Goal: Communication & Community: Answer question/provide support

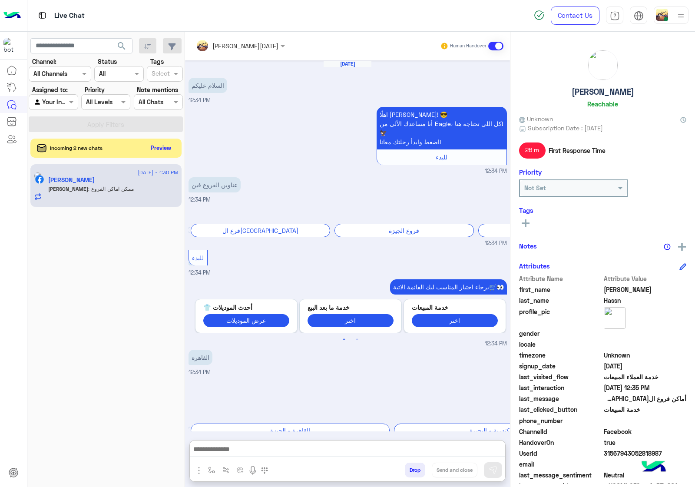
scroll to position [848, 0]
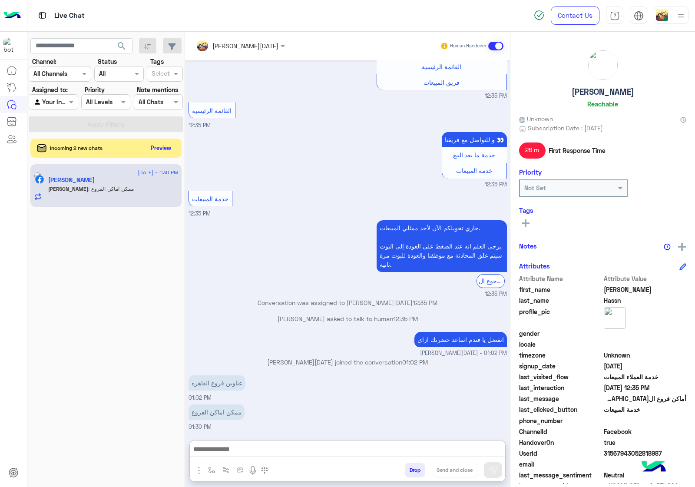
click at [239, 444] on textarea at bounding box center [347, 450] width 315 height 13
click at [212, 475] on button "button" at bounding box center [212, 470] width 14 height 14
click at [236, 454] on input "text" at bounding box center [227, 451] width 36 height 10
type input "**"
click at [237, 387] on span "عناوين الفروع" at bounding box center [228, 387] width 38 height 8
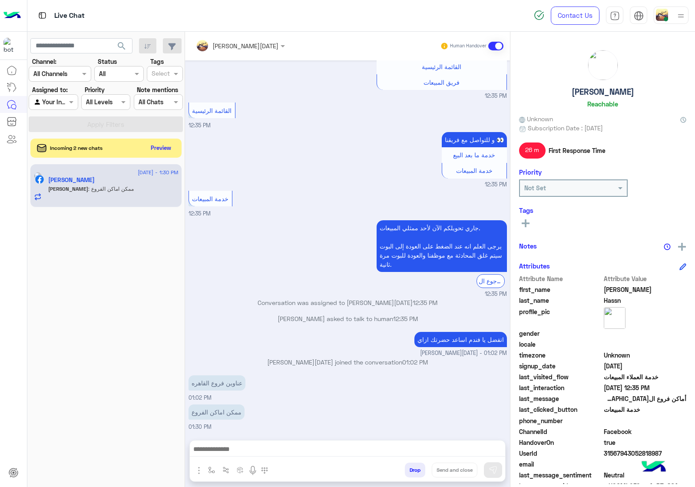
type textarea "**********"
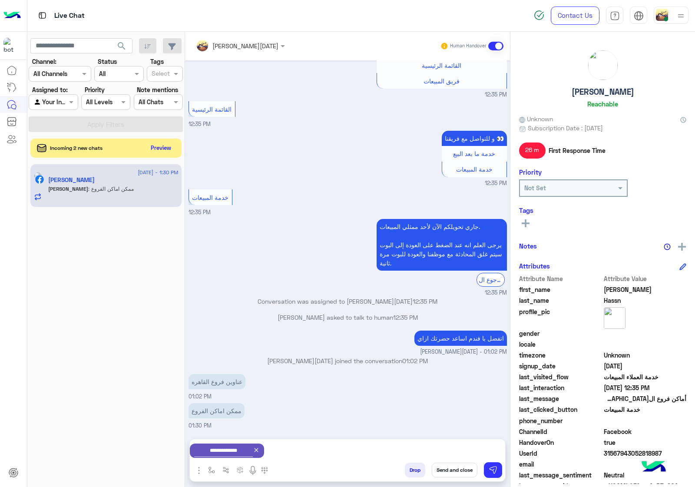
drag, startPoint x: 455, startPoint y: 472, endPoint x: 402, endPoint y: 448, distance: 58.2
click at [456, 473] on button "Send and close" at bounding box center [455, 470] width 46 height 15
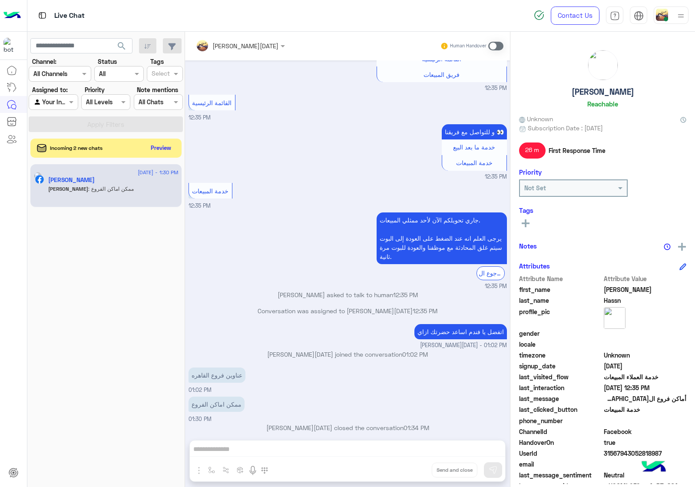
scroll to position [863, 0]
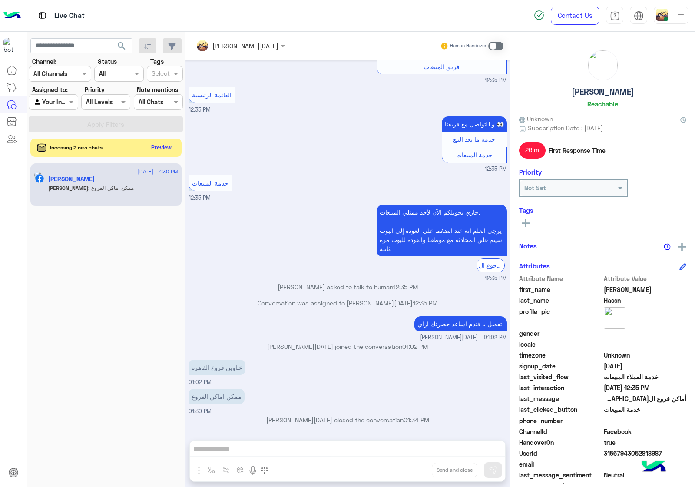
click at [163, 147] on button "Preview" at bounding box center [161, 148] width 27 height 12
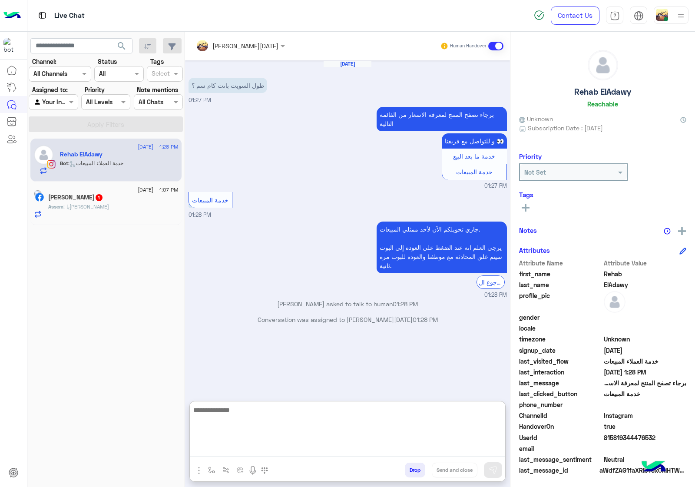
click at [253, 455] on textarea at bounding box center [347, 431] width 315 height 52
paste textarea "**********"
type textarea "**********"
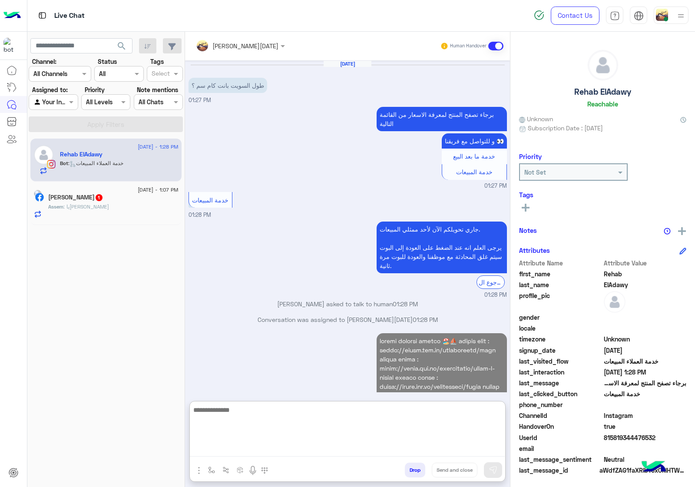
scroll to position [213, 0]
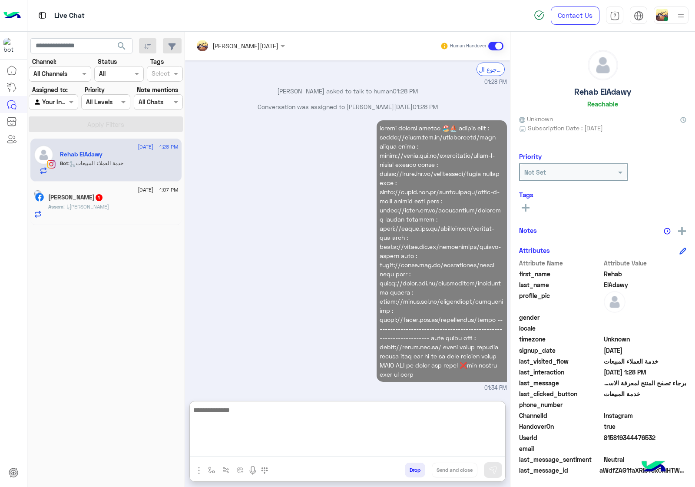
click at [109, 208] on div "Assem : يا[PERSON_NAME]" at bounding box center [113, 210] width 130 height 15
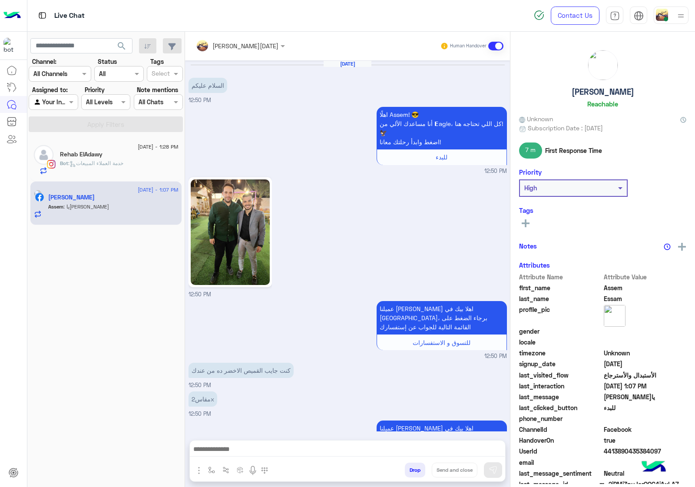
scroll to position [702, 0]
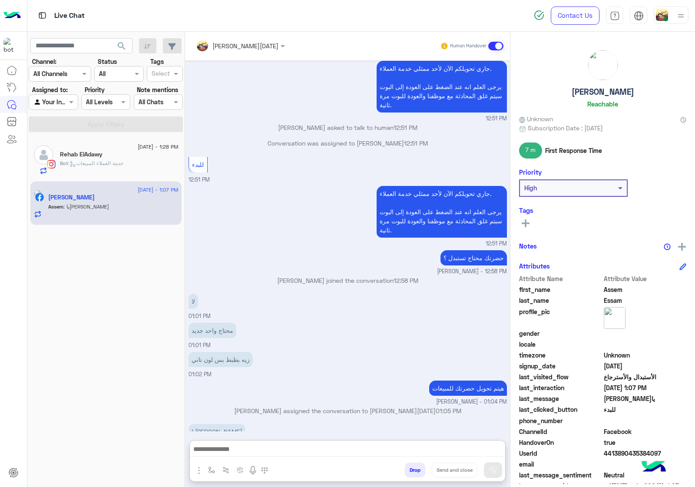
click at [334, 451] on textarea at bounding box center [347, 450] width 315 height 13
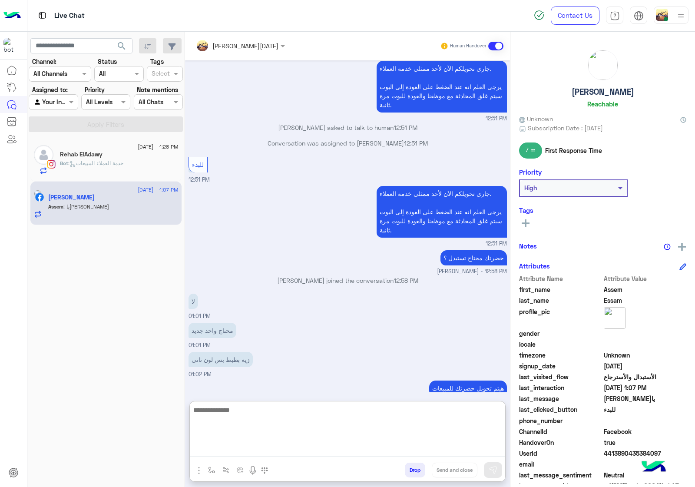
paste textarea "**********"
type textarea "**********"
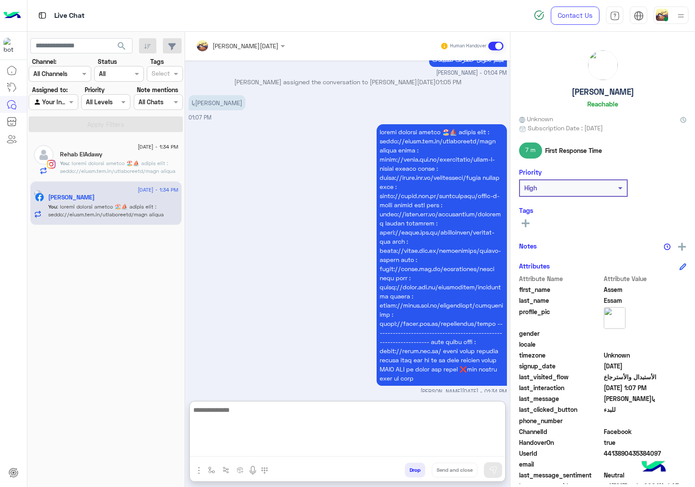
click at [417, 467] on button "Drop" at bounding box center [415, 470] width 20 height 15
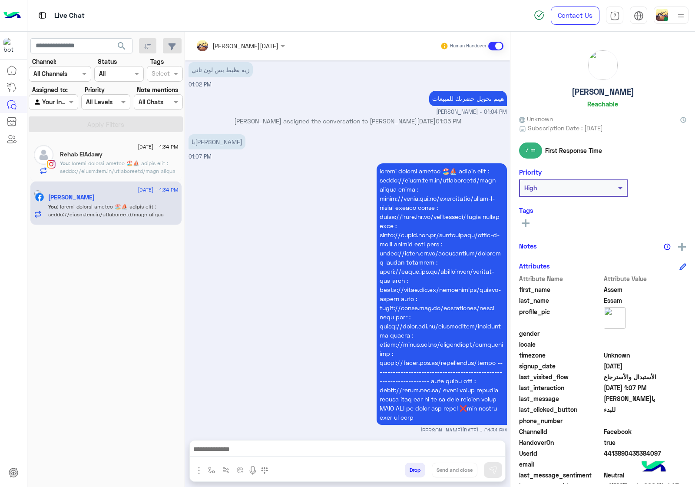
scroll to position [1008, 0]
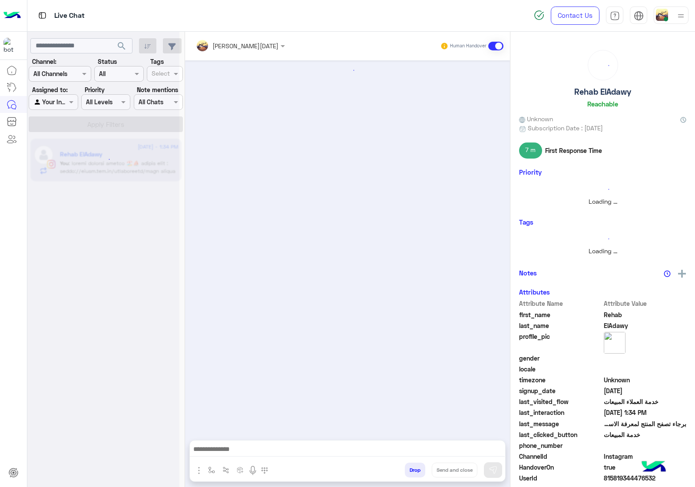
click at [417, 467] on button "Drop" at bounding box center [415, 470] width 20 height 15
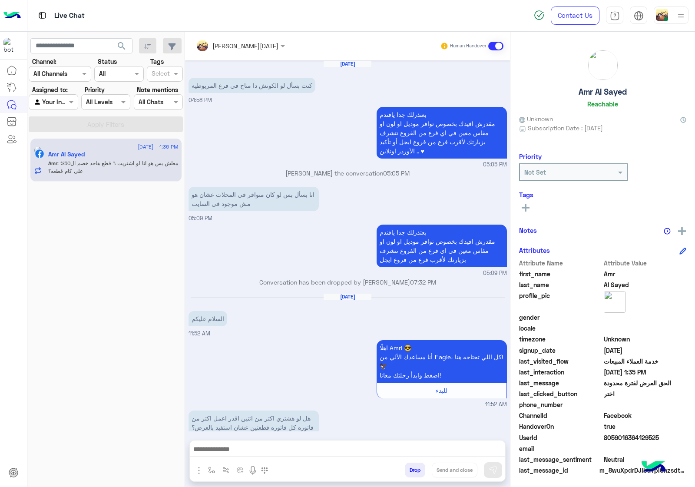
scroll to position [1142, 0]
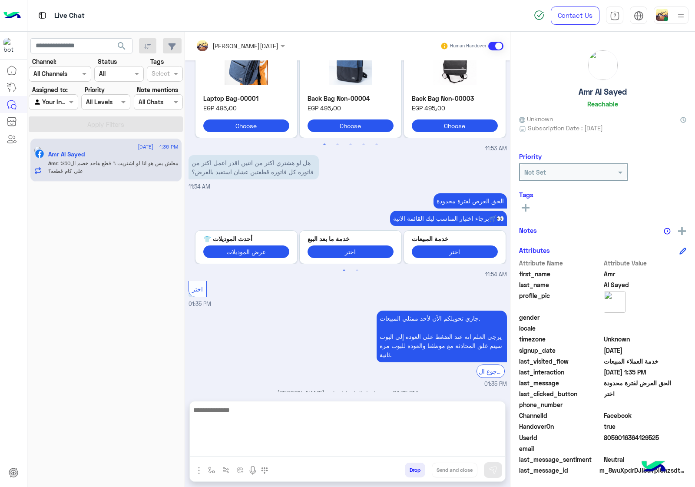
click at [252, 451] on textarea at bounding box center [347, 431] width 315 height 52
type textarea "**********"
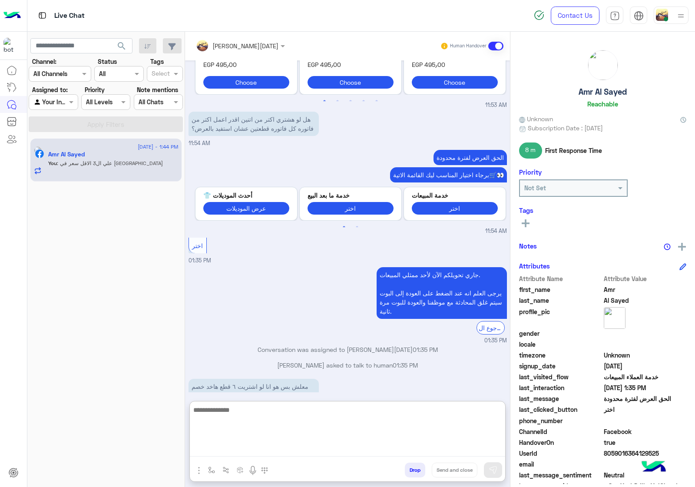
scroll to position [1208, 0]
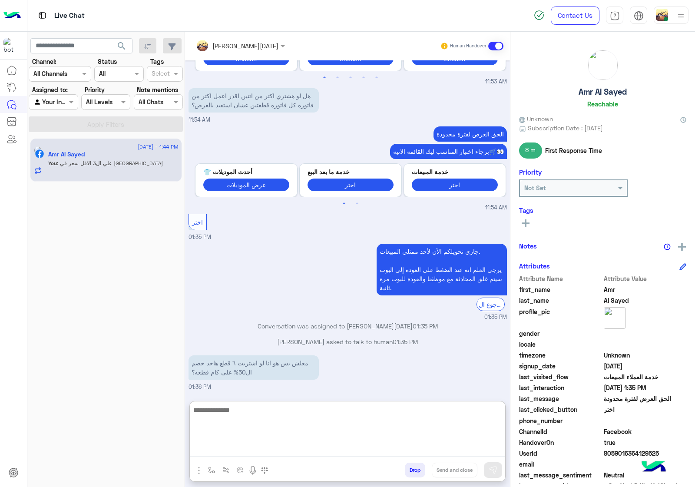
click at [250, 431] on textarea at bounding box center [347, 431] width 315 height 52
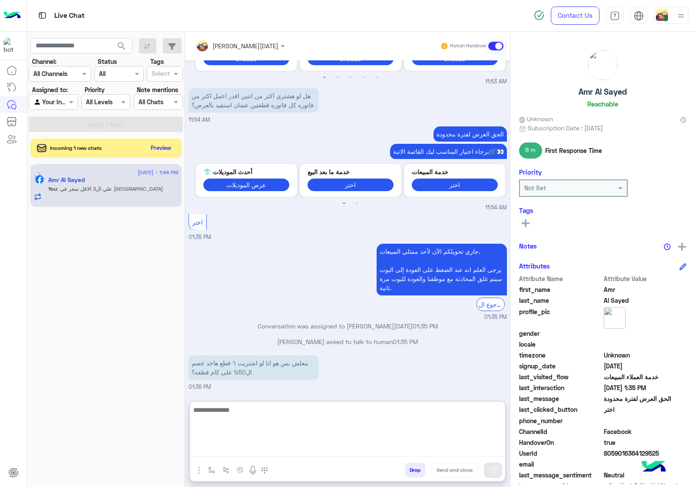
scroll to position [1253, 0]
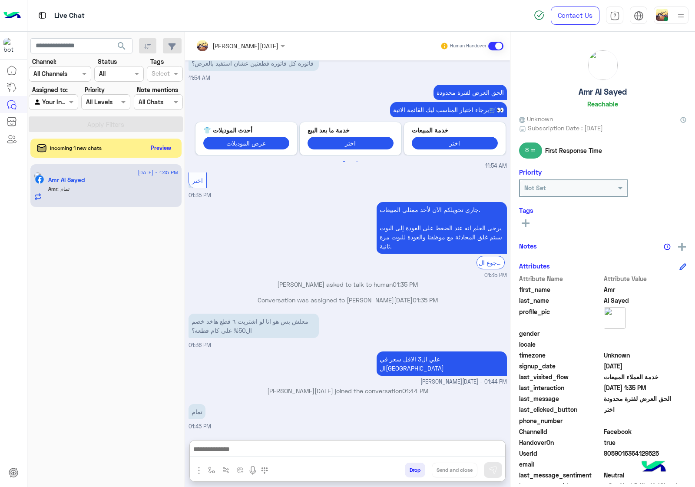
click at [417, 473] on button "Drop" at bounding box center [415, 470] width 20 height 15
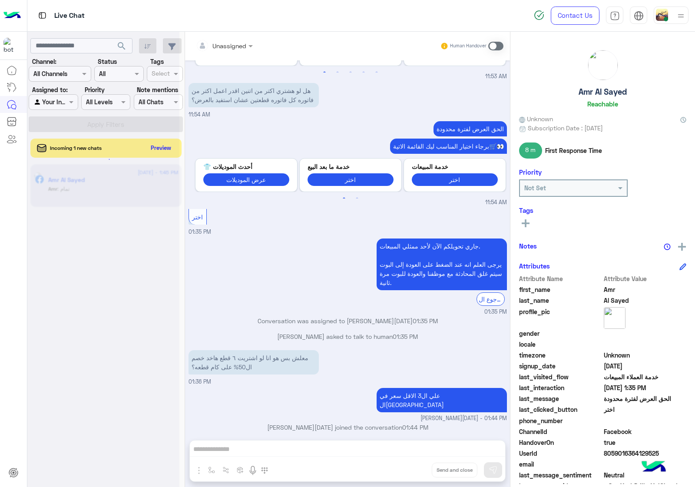
scroll to position [1230, 0]
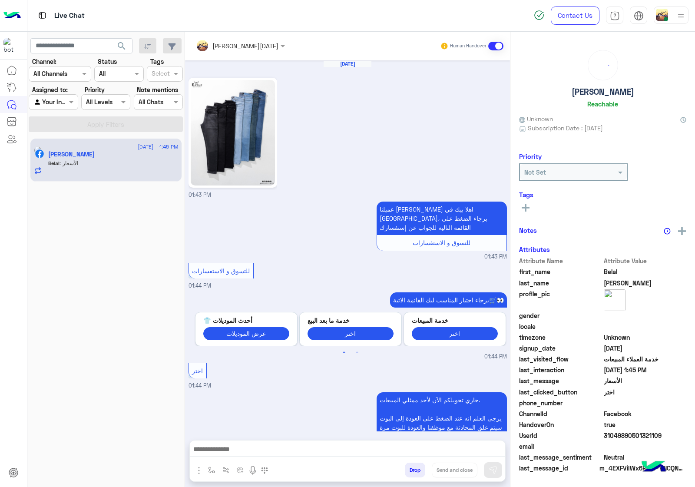
scroll to position [214, 0]
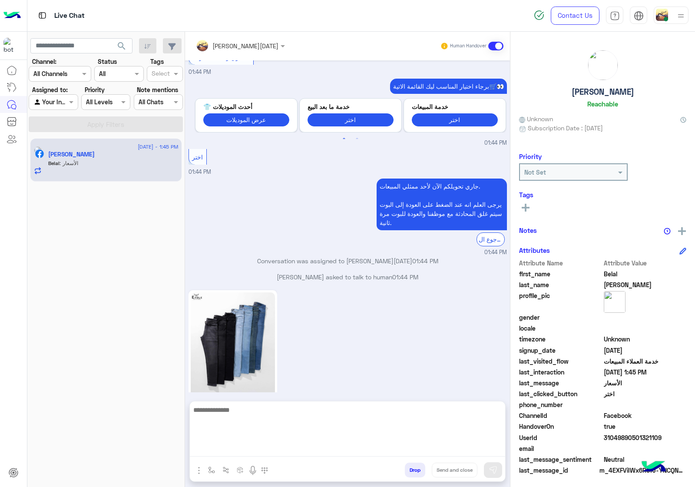
click at [257, 445] on textarea at bounding box center [347, 431] width 315 height 52
type textarea "***"
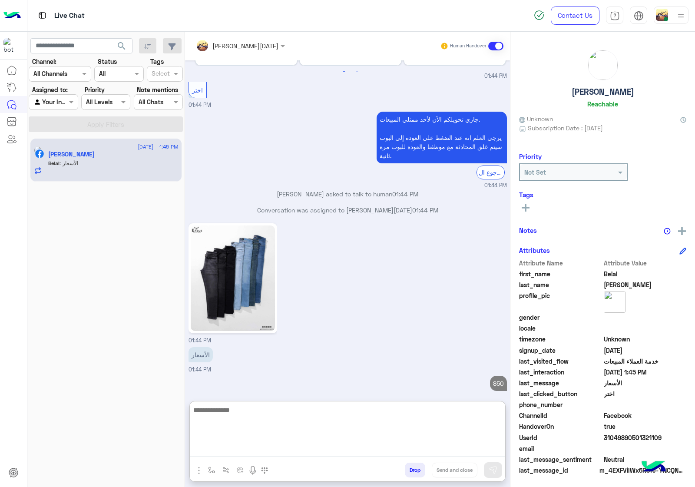
scroll to position [297, 0]
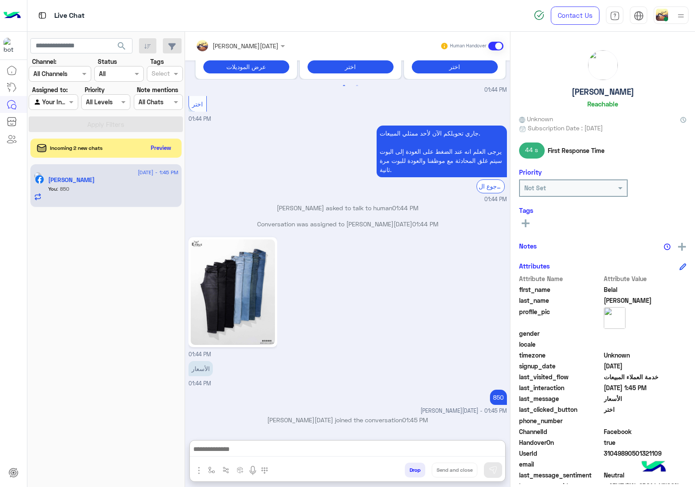
click at [420, 469] on button "Drop" at bounding box center [415, 470] width 20 height 15
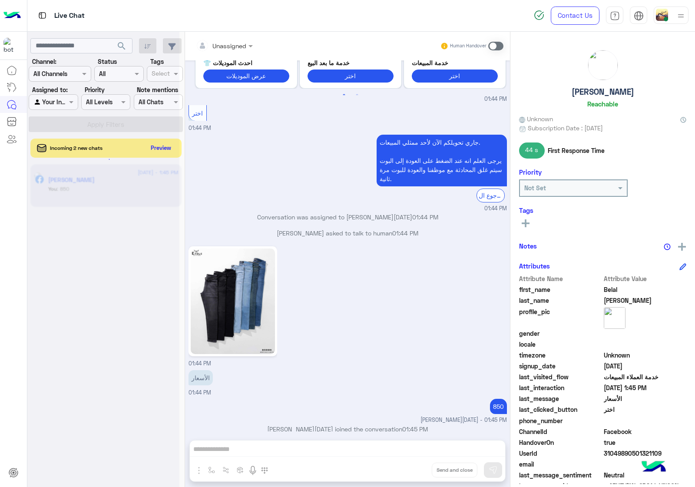
scroll to position [274, 0]
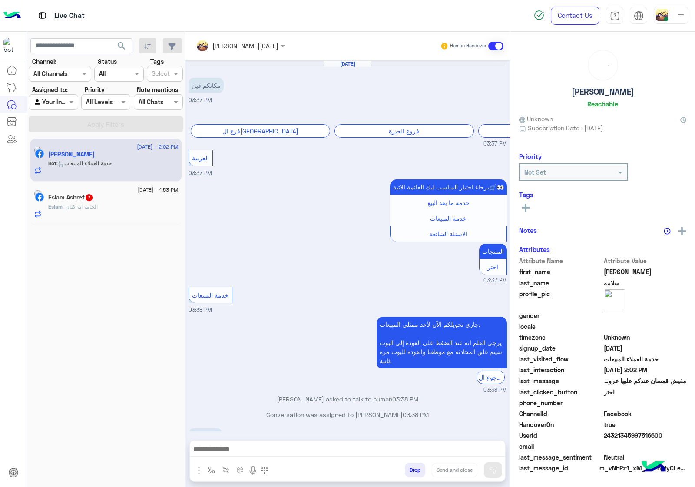
scroll to position [1180, 0]
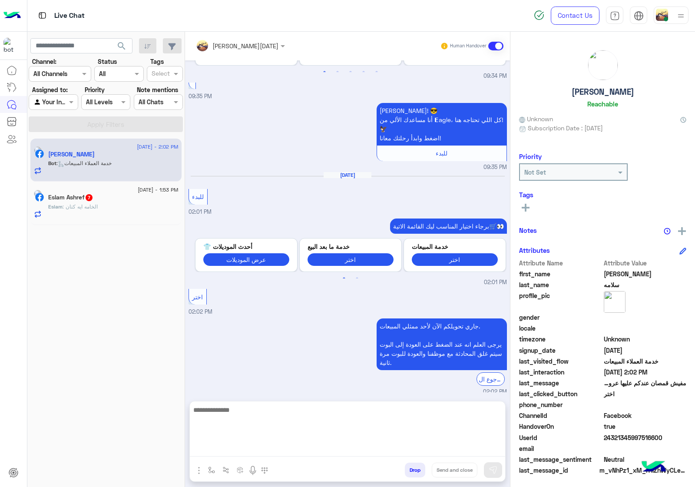
click at [275, 443] on textarea at bounding box center [347, 431] width 315 height 52
paste textarea "**********"
type textarea "**********"
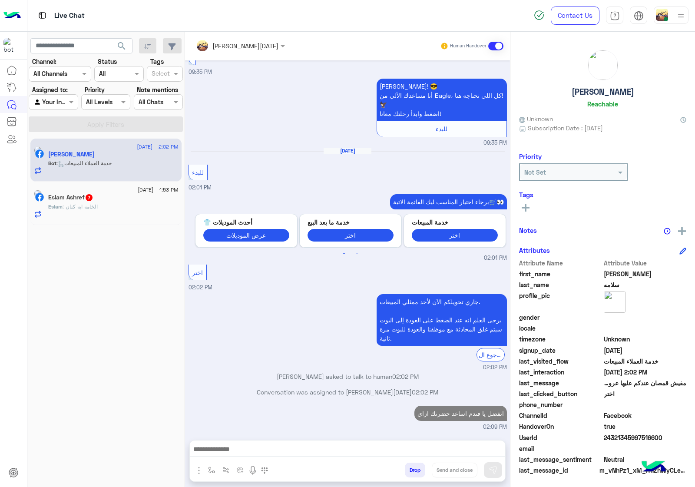
click at [98, 205] on span ": الخامه ايه كتان" at bounding box center [80, 206] width 35 height 7
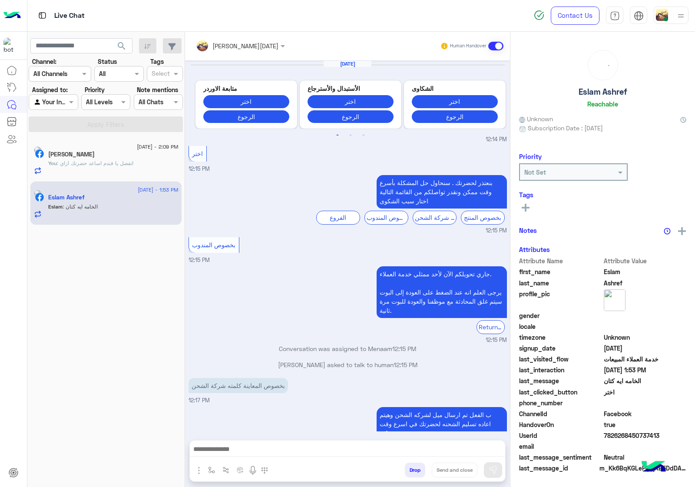
scroll to position [965, 0]
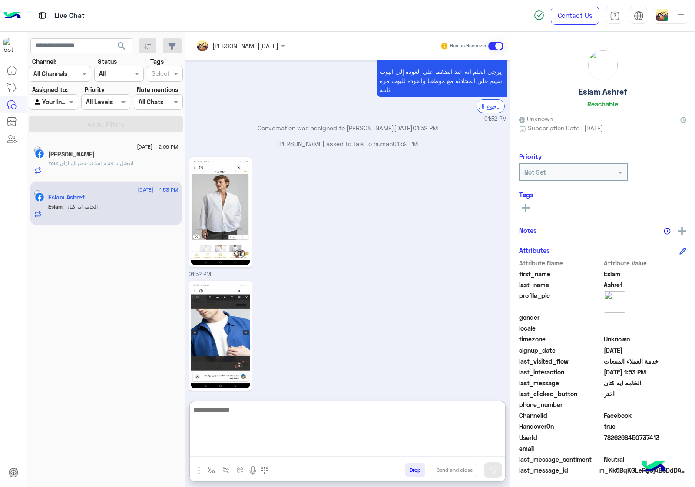
click at [269, 455] on textarea at bounding box center [347, 431] width 315 height 52
type textarea "*"
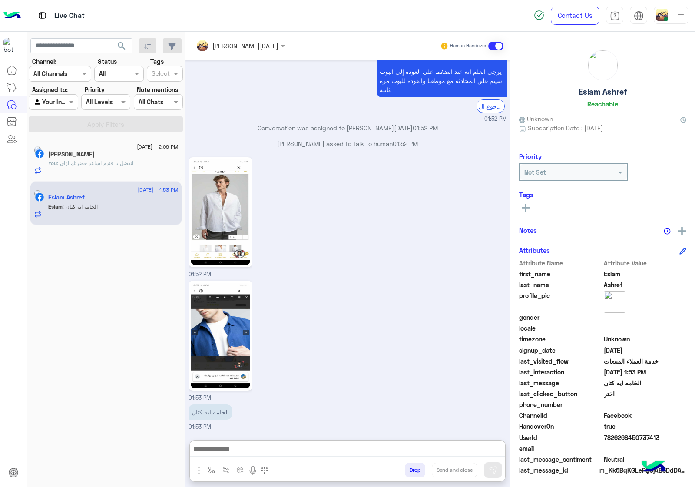
click at [225, 218] on img at bounding box center [221, 212] width 60 height 106
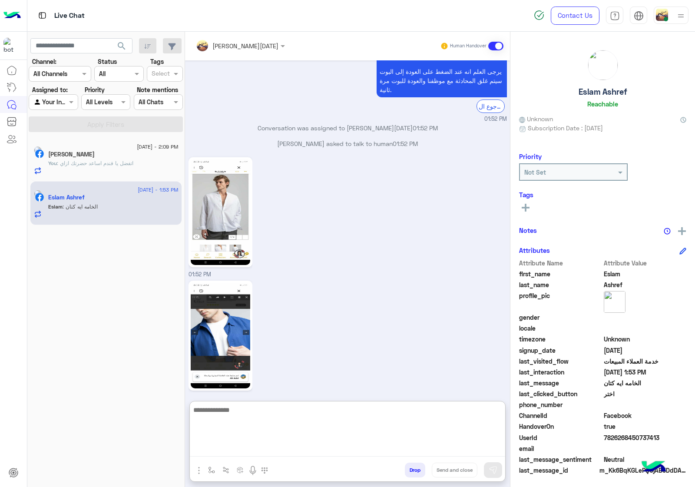
click at [225, 450] on textarea at bounding box center [347, 431] width 315 height 52
type textarea "**"
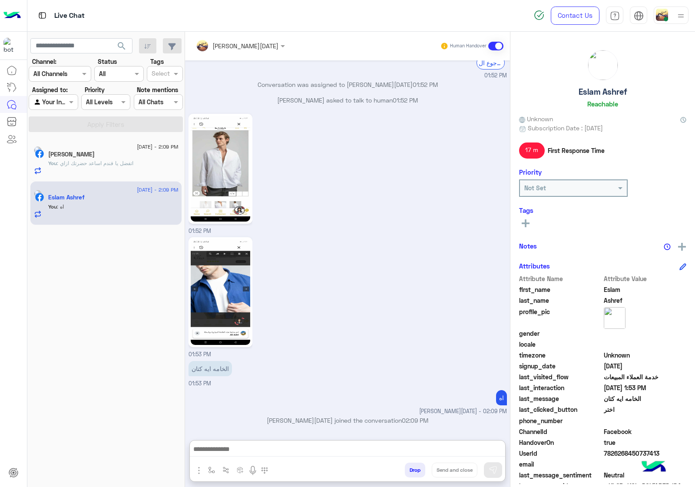
click at [411, 468] on button "Drop" at bounding box center [415, 470] width 20 height 15
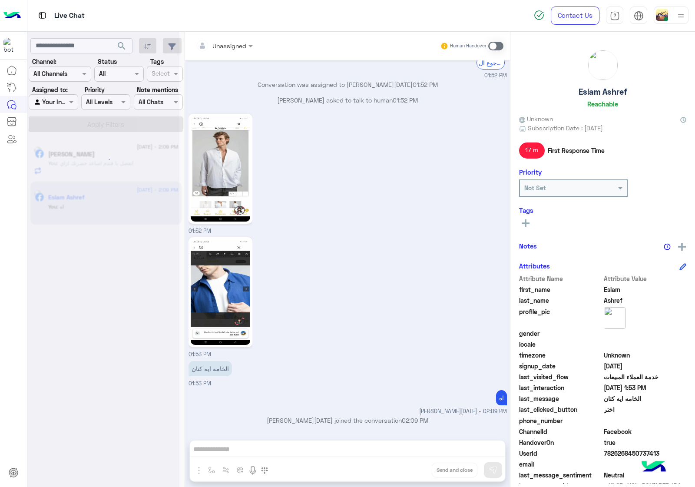
scroll to position [1024, 0]
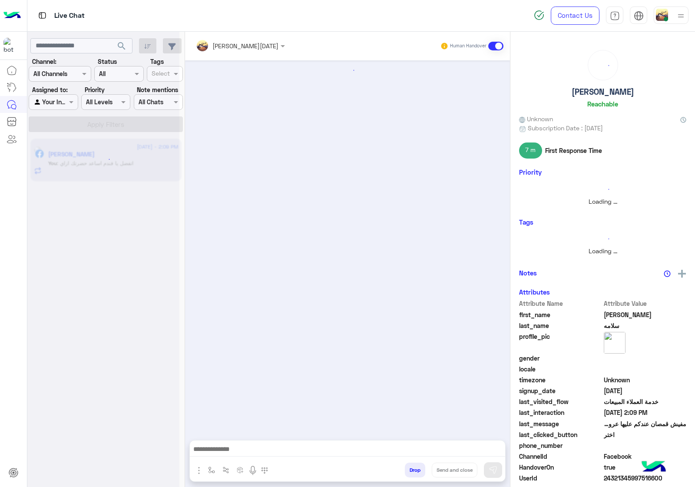
click at [411, 468] on button "Drop" at bounding box center [415, 470] width 20 height 15
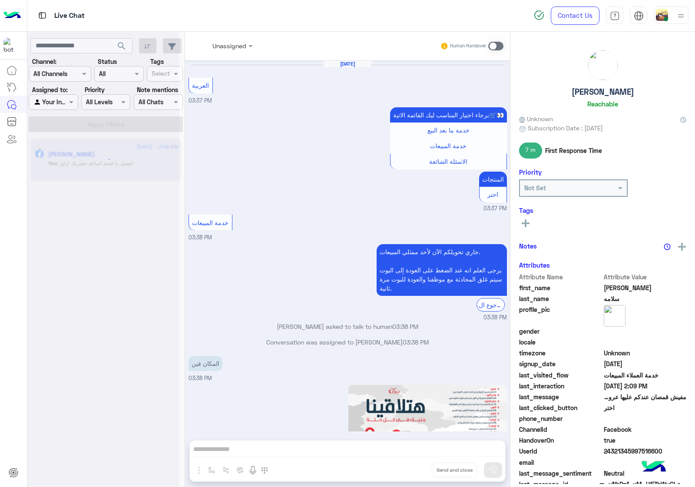
scroll to position [1165, 0]
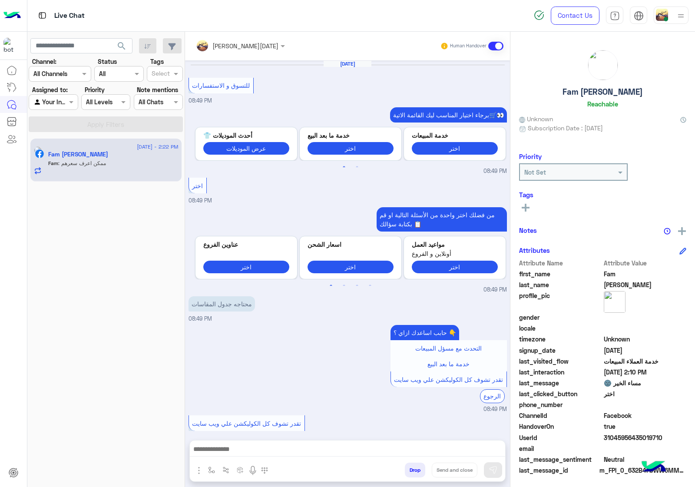
scroll to position [1098, 0]
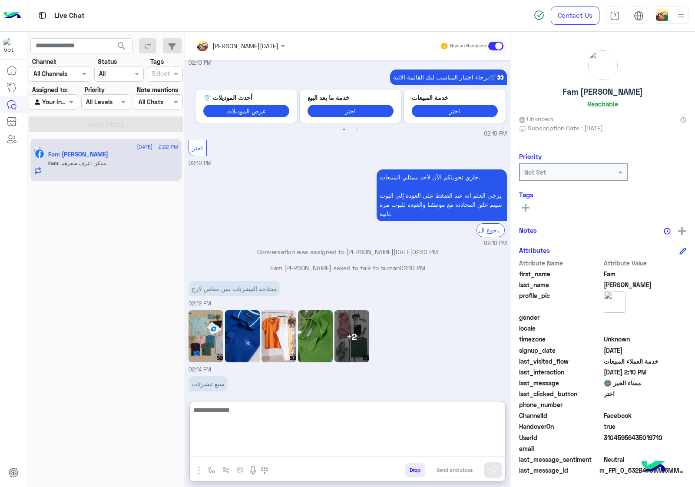
click at [284, 453] on textarea at bounding box center [347, 431] width 315 height 52
paste textarea "**********"
type textarea "**********"
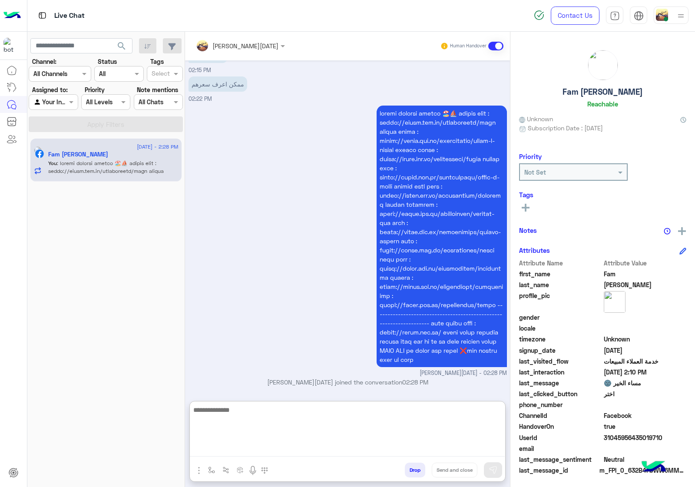
click at [409, 468] on button "Drop" at bounding box center [415, 470] width 20 height 15
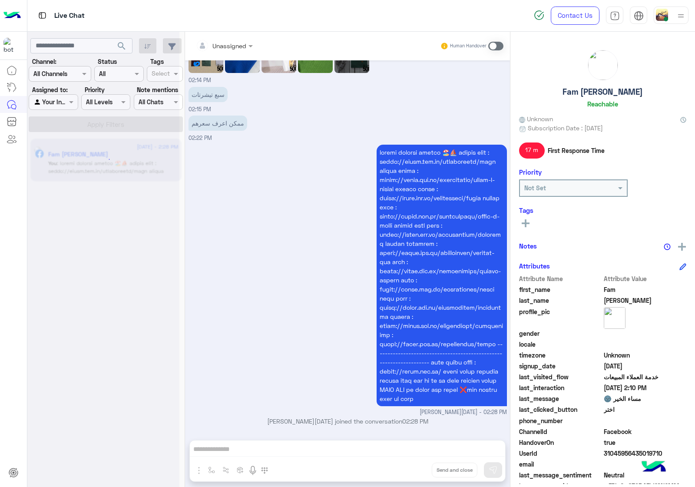
scroll to position [1404, 0]
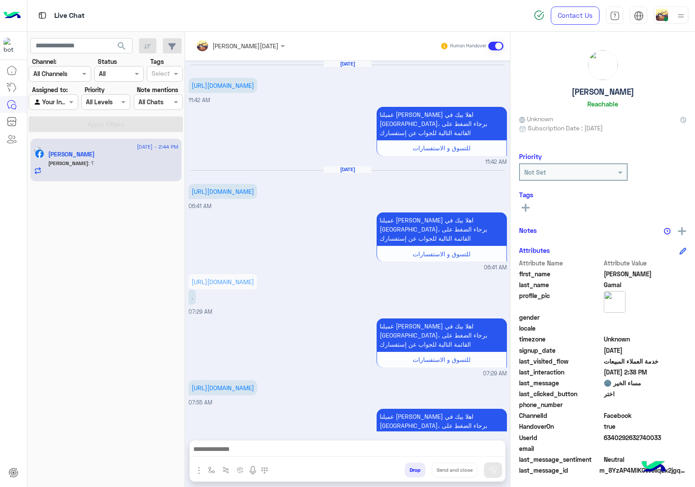
scroll to position [1094, 0]
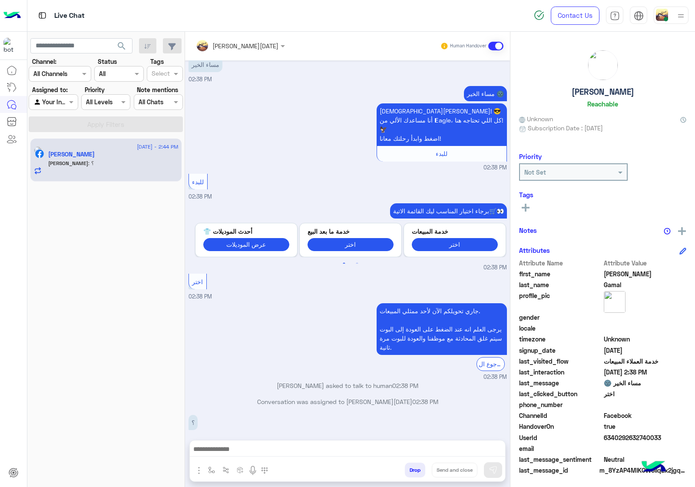
click at [282, 461] on div at bounding box center [347, 452] width 315 height 22
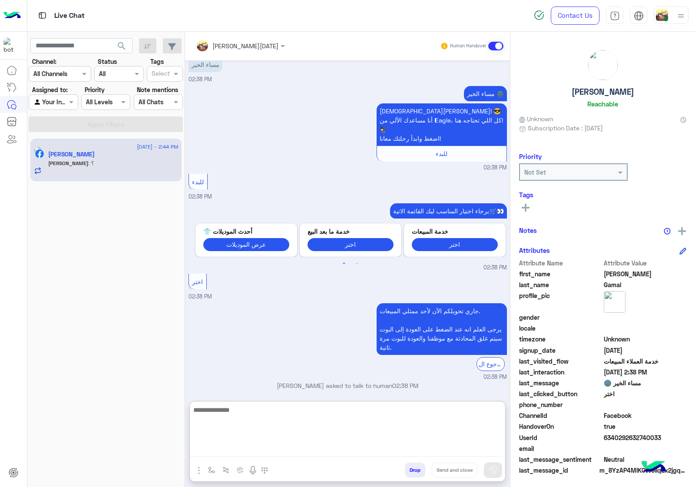
click at [285, 455] on textarea at bounding box center [347, 431] width 315 height 52
paste textarea "**********"
type textarea "**********"
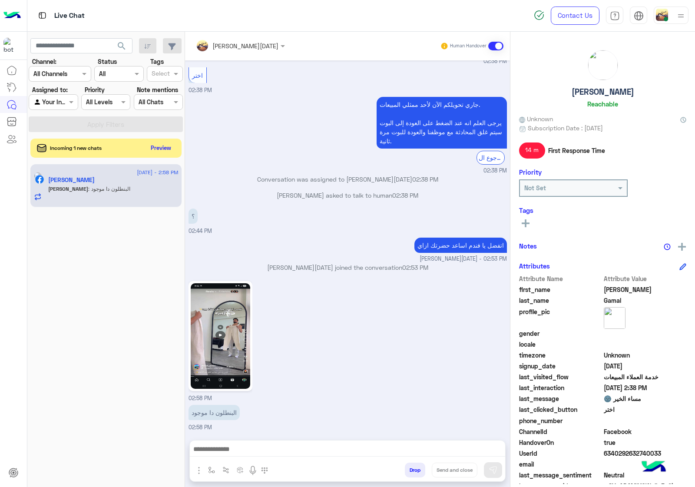
scroll to position [1290, 0]
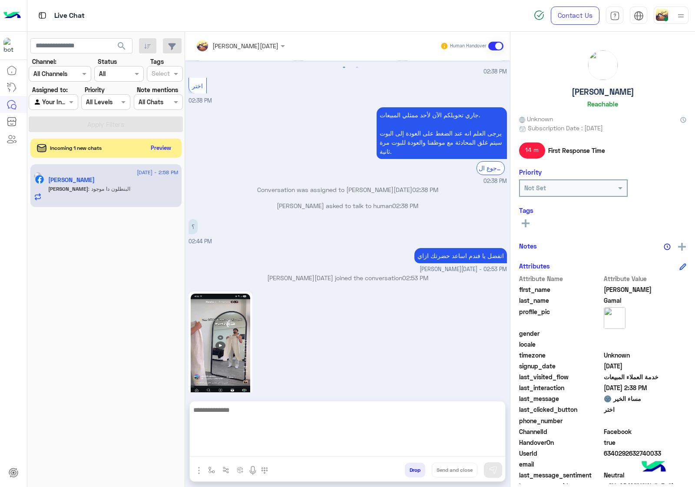
click at [277, 449] on textarea at bounding box center [347, 431] width 315 height 52
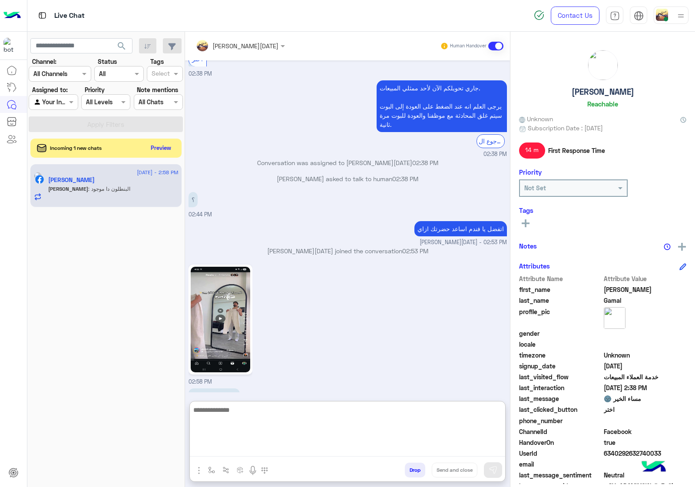
paste textarea "**********"
type textarea "**********"
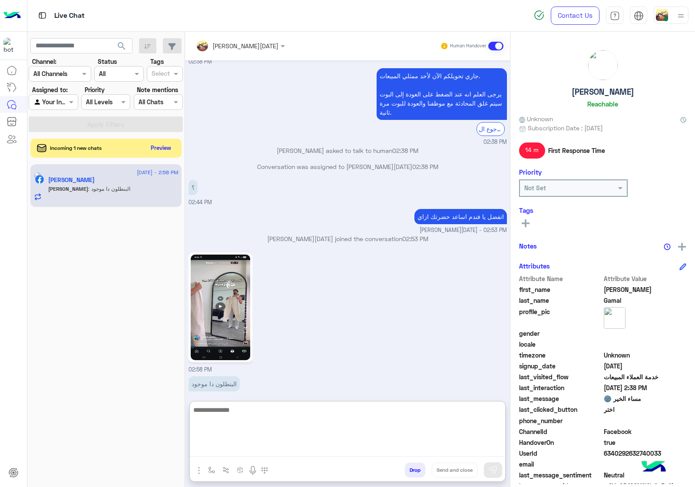
scroll to position [1603, 0]
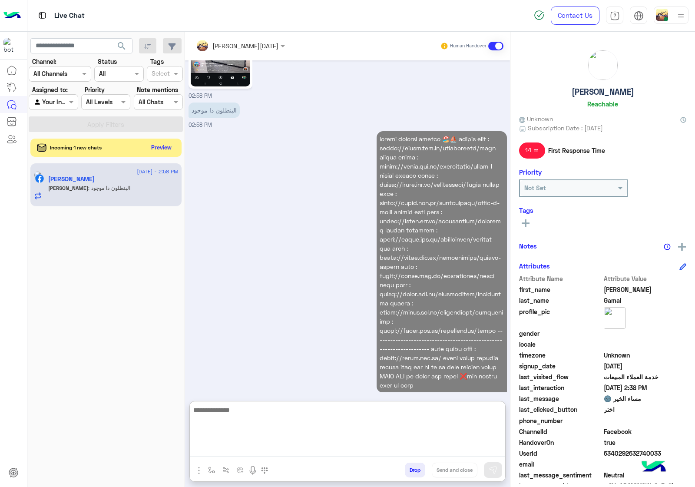
click at [161, 145] on button "Preview" at bounding box center [161, 148] width 27 height 12
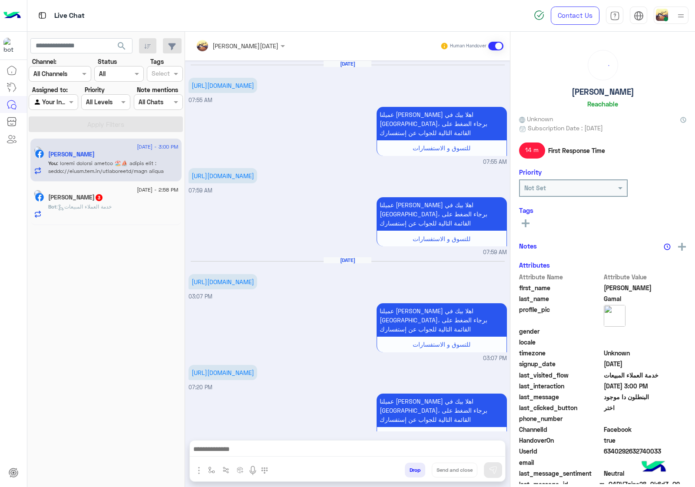
scroll to position [1271, 0]
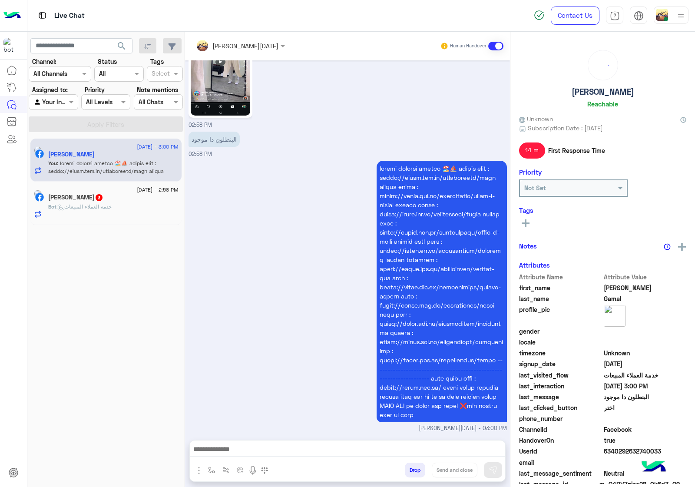
click at [112, 203] on p "Bot : خدمة العملاء المبيعات" at bounding box center [79, 207] width 63 height 8
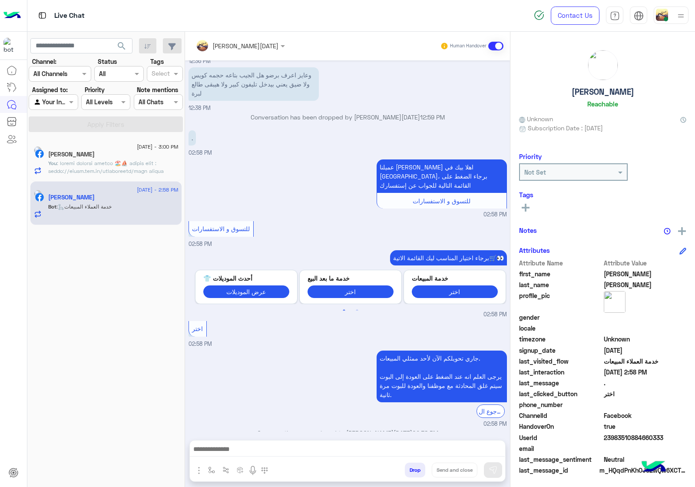
scroll to position [1161, 0]
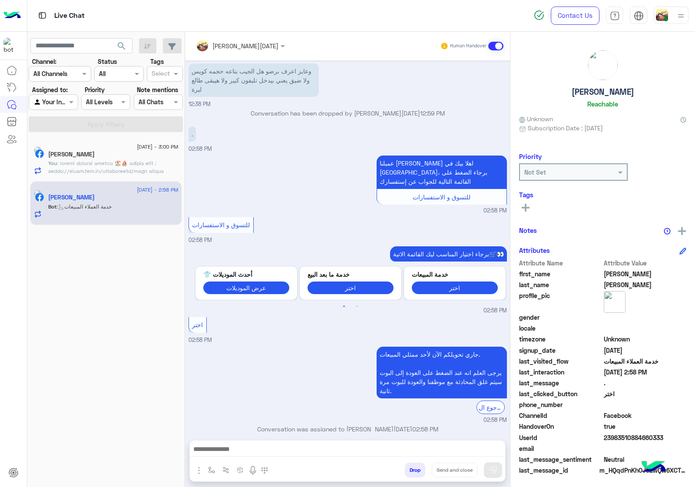
click at [251, 446] on textarea at bounding box center [347, 450] width 315 height 13
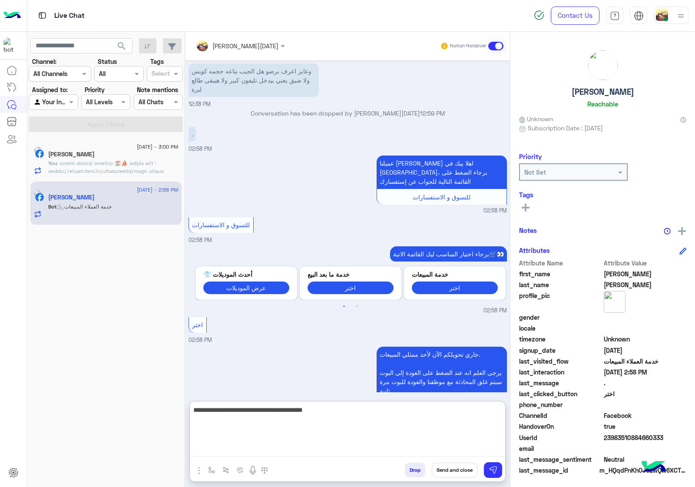
type textarea "**********"
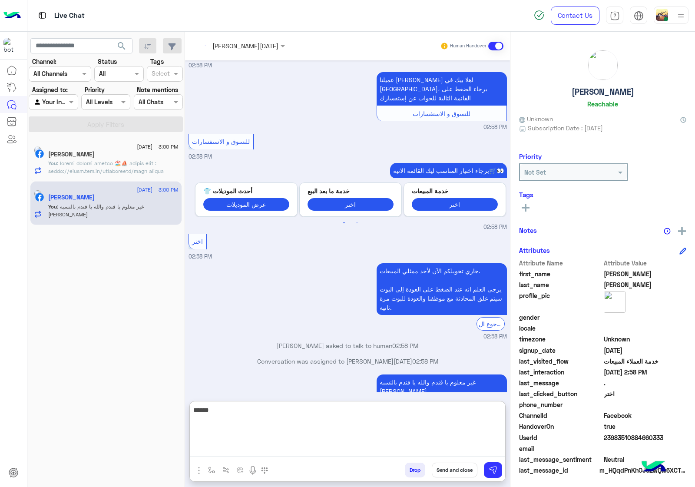
scroll to position [1260, 0]
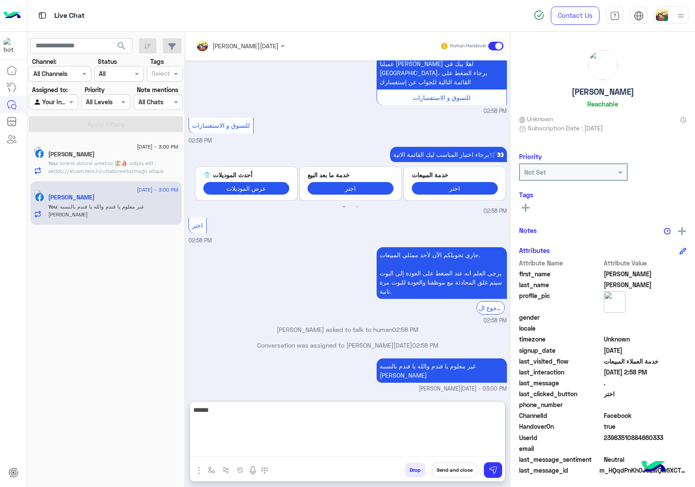
type textarea "*******"
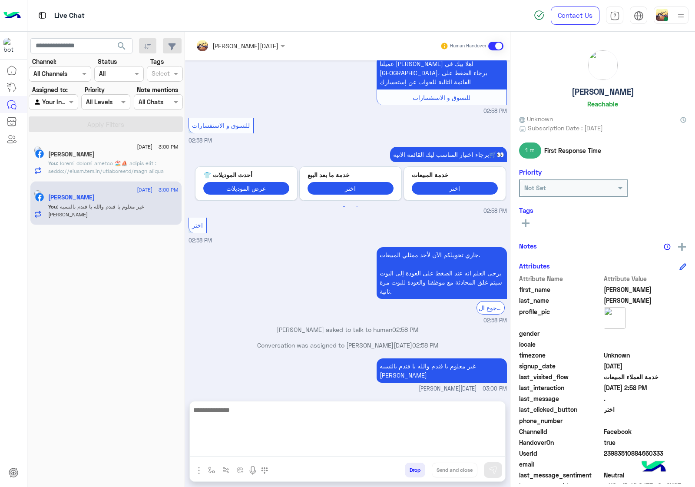
click at [445, 358] on p "غير معلوم يا فندم والله يا فندم بالنسبه [PERSON_NAME]" at bounding box center [442, 370] width 130 height 24
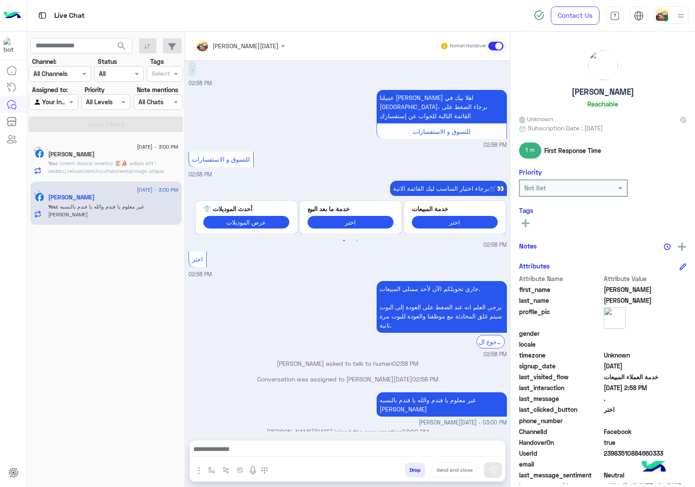
scroll to position [1221, 0]
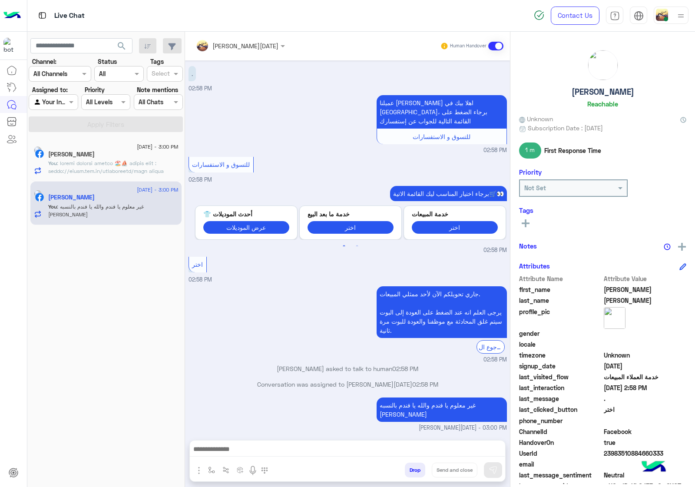
click at [416, 469] on button "Drop" at bounding box center [415, 470] width 20 height 15
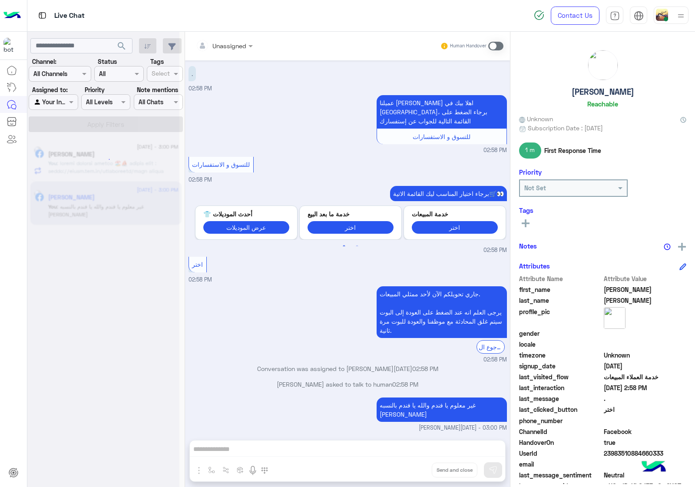
scroll to position [1237, 0]
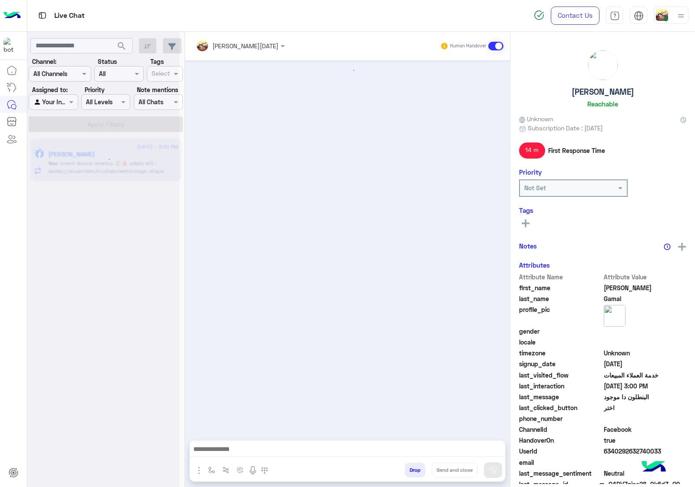
click at [421, 469] on button "Drop" at bounding box center [415, 470] width 20 height 15
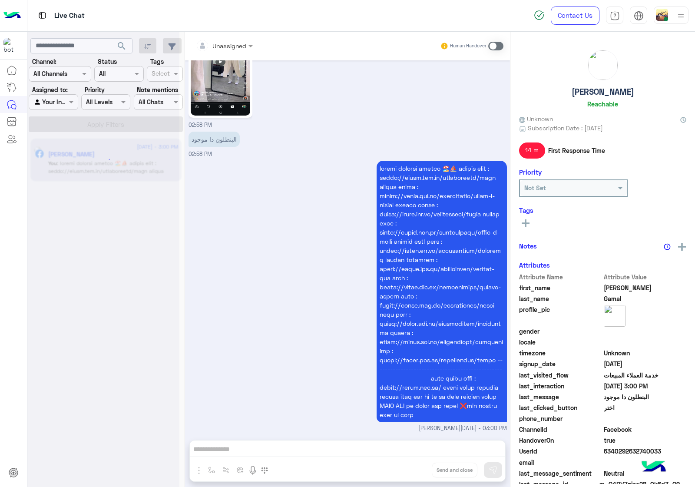
scroll to position [1287, 0]
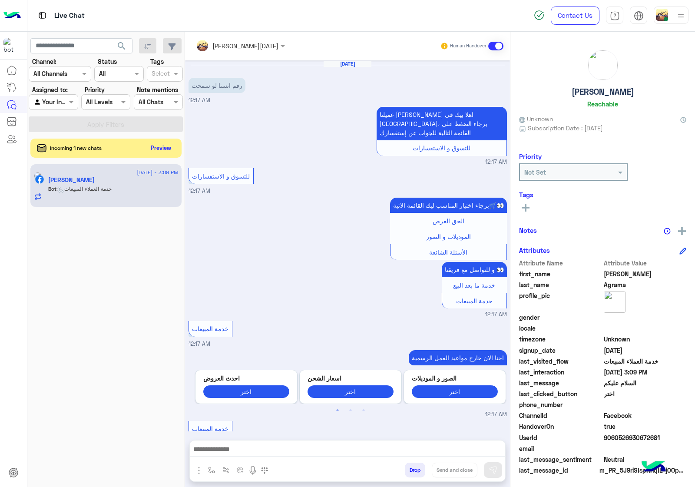
scroll to position [890, 0]
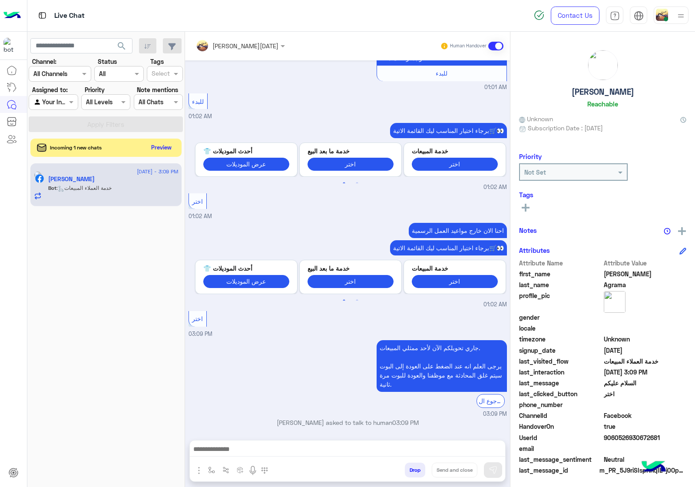
click at [161, 148] on button "Preview" at bounding box center [161, 148] width 27 height 12
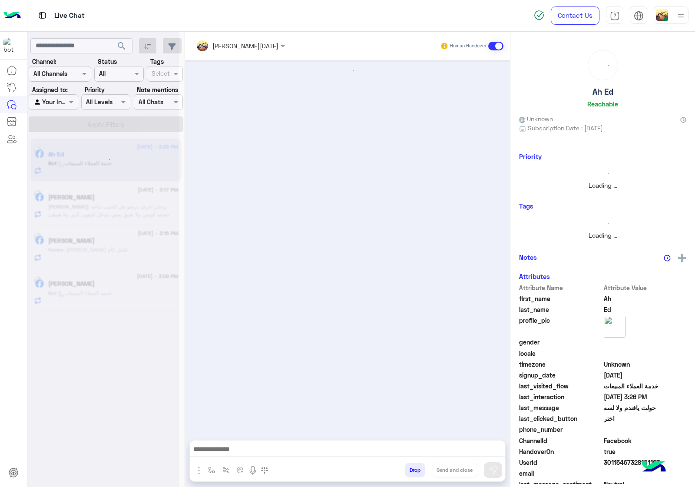
click at [414, 470] on button "Drop" at bounding box center [415, 470] width 20 height 15
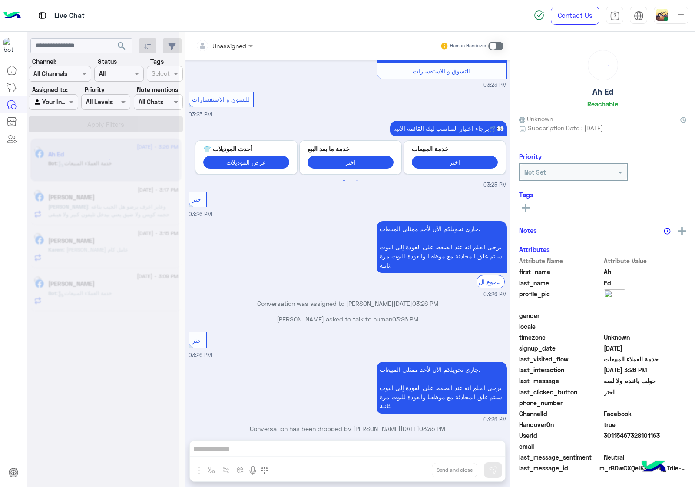
scroll to position [813, 0]
click at [414, 470] on div "Unassigned Human Handover [DATE] عميلنا العزيز Ah اهلا بيك في [GEOGRAPHIC_DATA]…" at bounding box center [347, 261] width 325 height 459
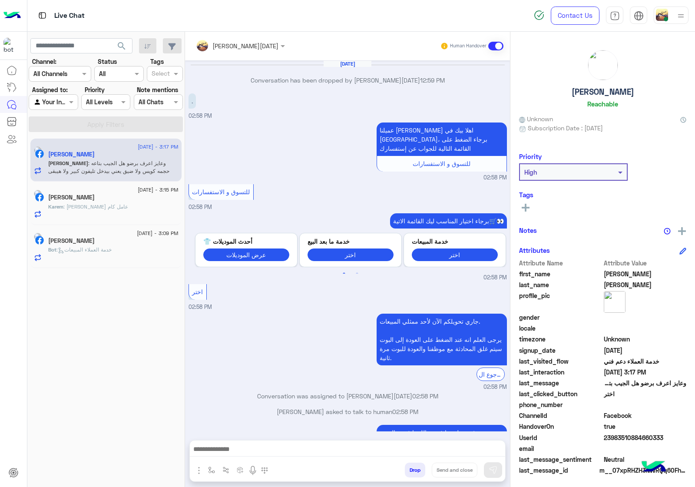
scroll to position [974, 0]
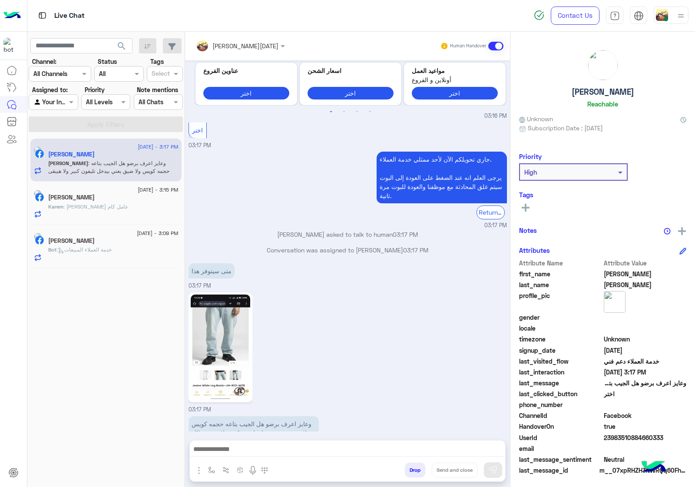
click at [414, 470] on button "Drop" at bounding box center [415, 470] width 20 height 15
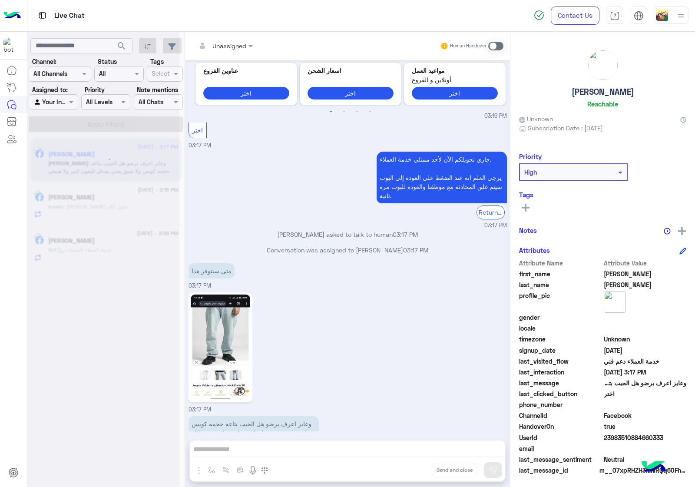
scroll to position [990, 0]
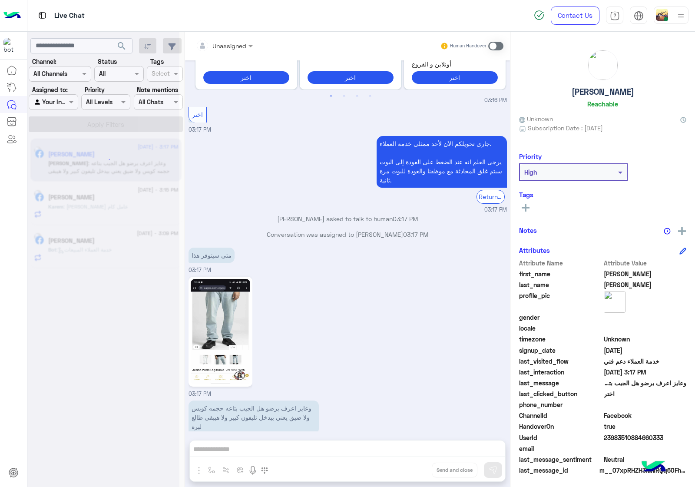
click at [414, 470] on div "Unassigned Human Handover [DATE] Conversation has been dropped by [PERSON_NAME]…" at bounding box center [347, 261] width 325 height 459
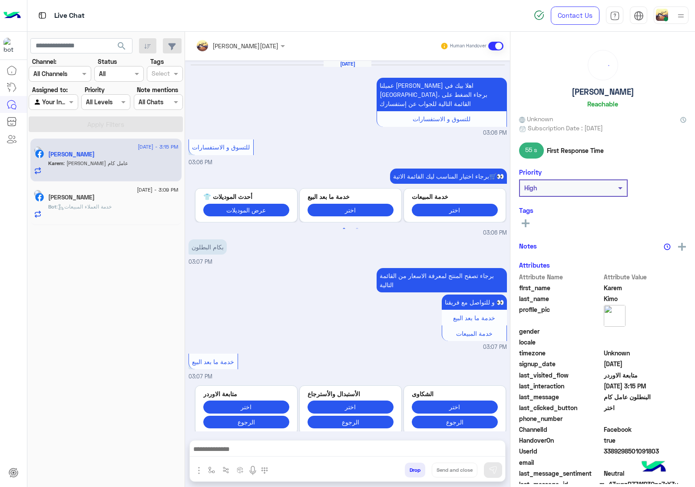
scroll to position [931, 0]
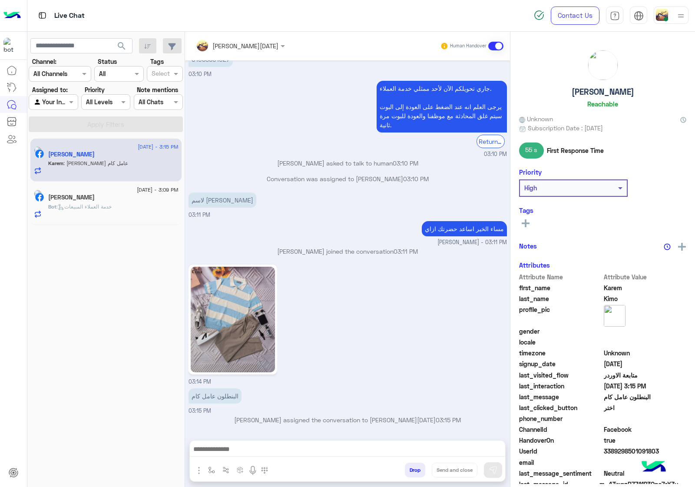
click at [414, 470] on button "Drop" at bounding box center [415, 470] width 20 height 15
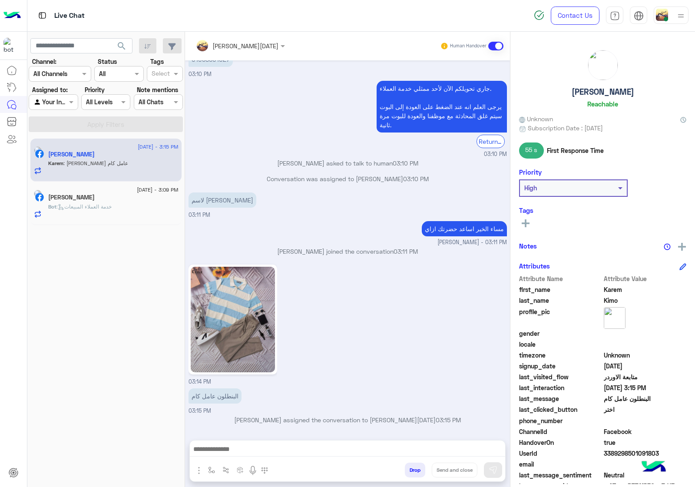
scroll to position [946, 0]
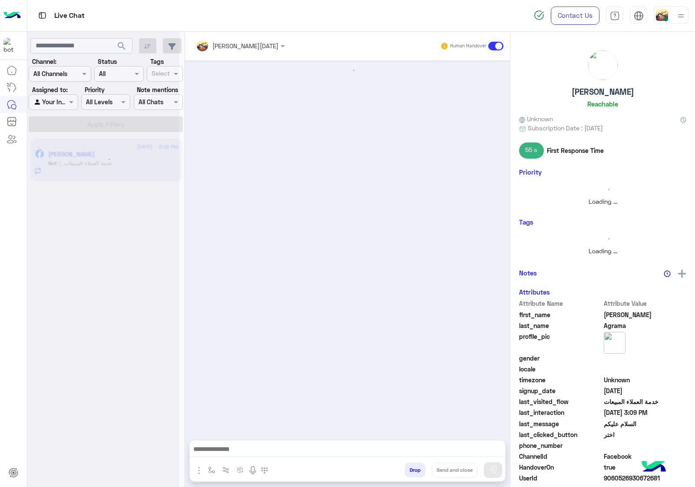
click at [414, 470] on button "Drop" at bounding box center [415, 470] width 20 height 15
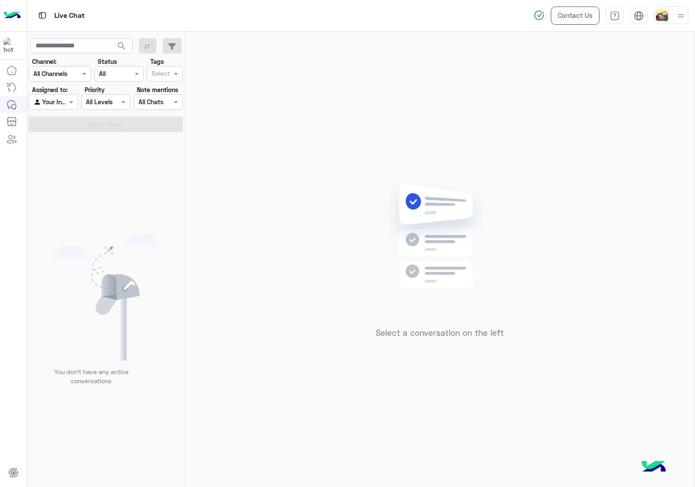
click at [672, 24] on div "Contact Us Help Center عربي English" at bounding box center [612, 15] width 168 height 31
click at [670, 19] on div at bounding box center [671, 15] width 35 height 17
click at [663, 115] on label "Offline" at bounding box center [634, 123] width 95 height 16
